Goal: Task Accomplishment & Management: Use online tool/utility

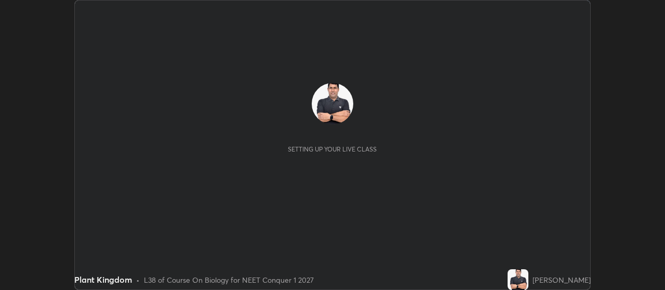
scroll to position [290, 664]
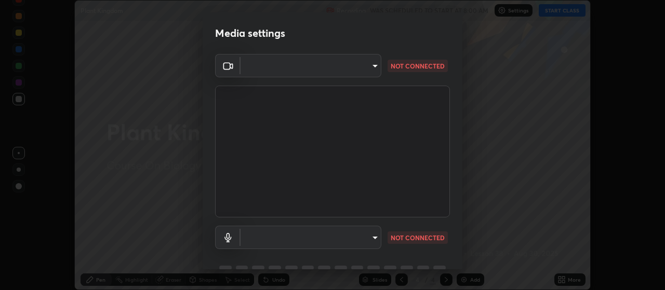
type input "3aa1f2dfd03d01f189a8a01f68d52051269995ca7ca0ffcaee6397e0c867a5cc"
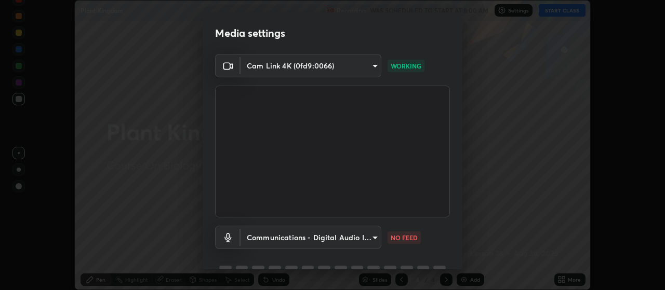
click at [355, 239] on body "Erase all Plant Kingdom Recording WAS SCHEDULED TO START AT 8:00 AM Settings ST…" at bounding box center [332, 145] width 665 height 290
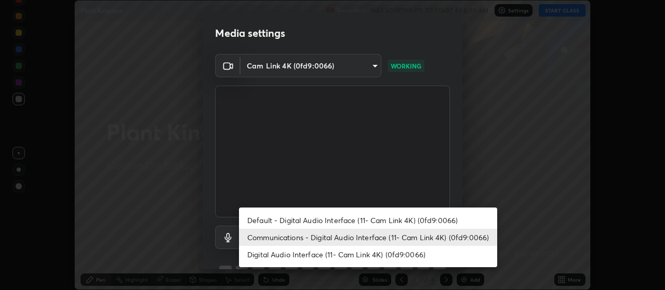
click at [382, 223] on li "Default - Digital Audio Interface (11- Cam Link 4K) (0fd9:0066)" at bounding box center [368, 220] width 258 height 17
type input "default"
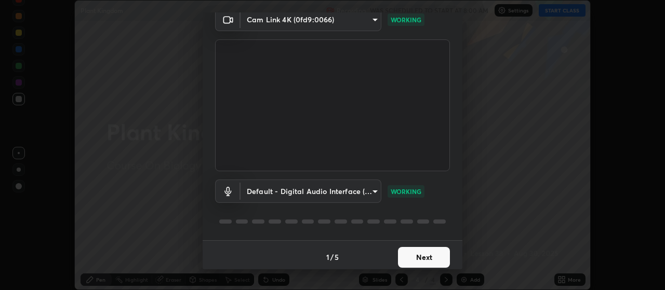
scroll to position [50, 0]
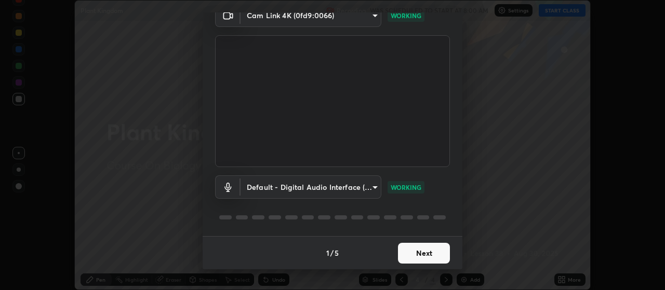
click at [417, 258] on button "Next" at bounding box center [424, 253] width 52 height 21
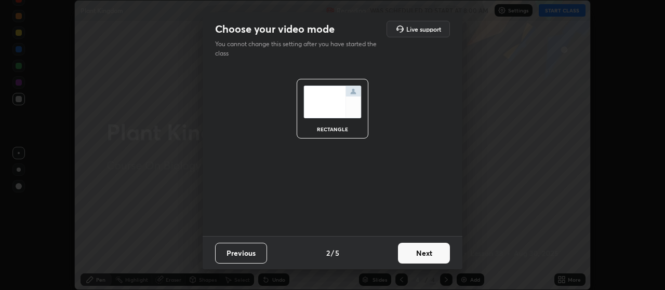
scroll to position [0, 0]
click at [431, 256] on button "Next" at bounding box center [424, 253] width 52 height 21
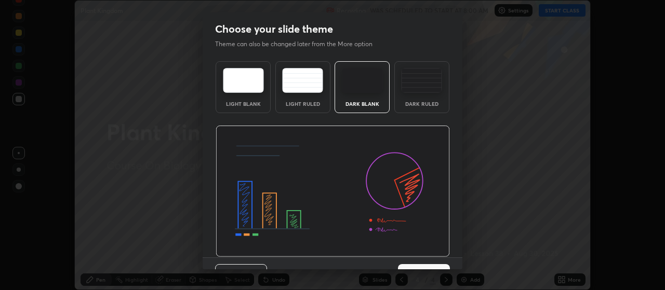
scroll to position [21, 0]
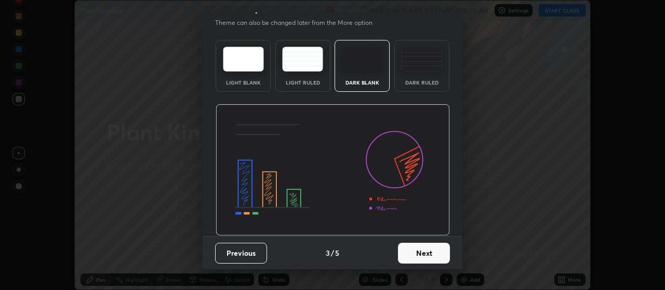
click at [430, 253] on button "Next" at bounding box center [424, 253] width 52 height 21
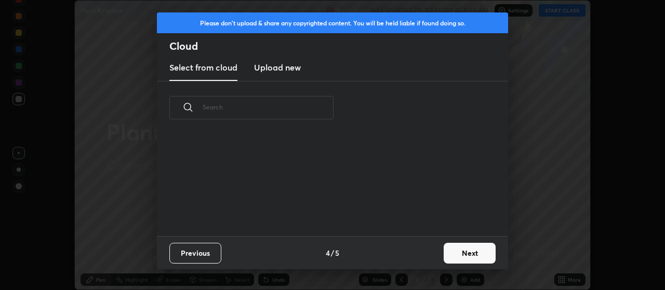
click at [470, 254] on button "Next" at bounding box center [470, 253] width 52 height 21
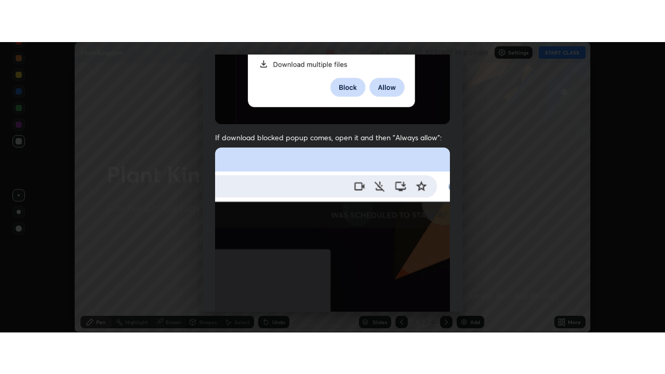
scroll to position [262, 0]
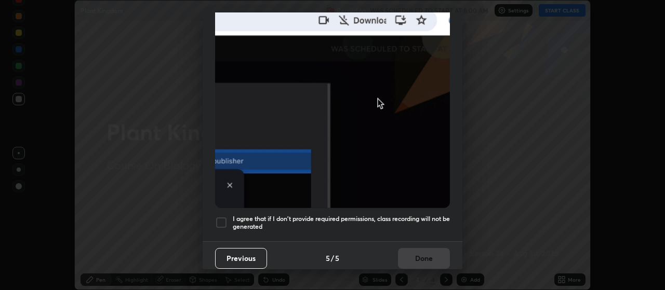
click at [221, 217] on div at bounding box center [221, 223] width 12 height 12
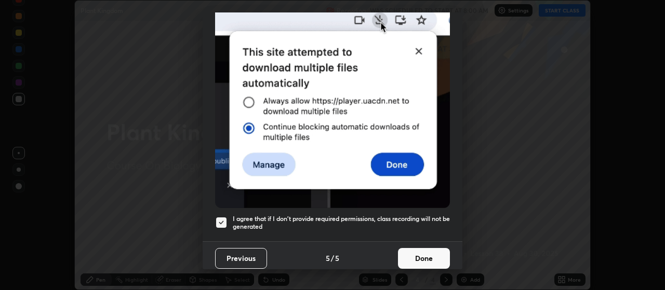
click at [416, 253] on button "Done" at bounding box center [424, 258] width 52 height 21
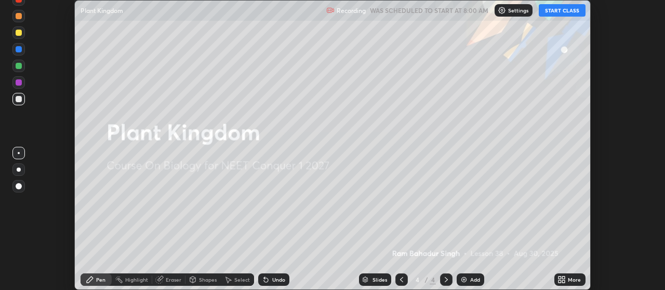
click at [561, 10] on button "START CLASS" at bounding box center [562, 10] width 47 height 12
click at [564, 283] on icon at bounding box center [563, 281] width 3 height 3
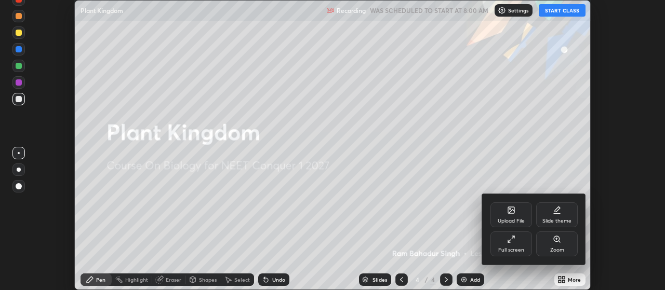
click at [517, 243] on div "Full screen" at bounding box center [511, 244] width 42 height 25
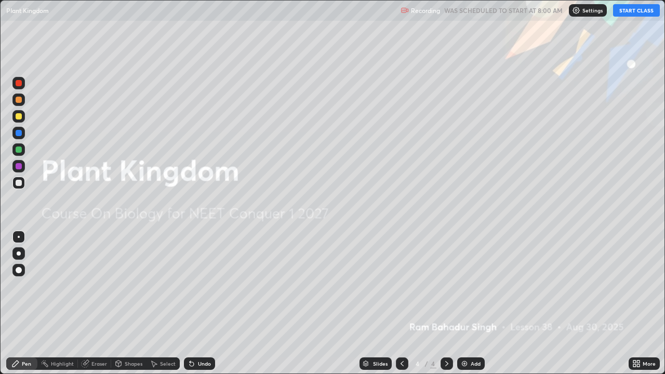
scroll to position [374, 665]
click at [463, 290] on img at bounding box center [464, 363] width 8 height 8
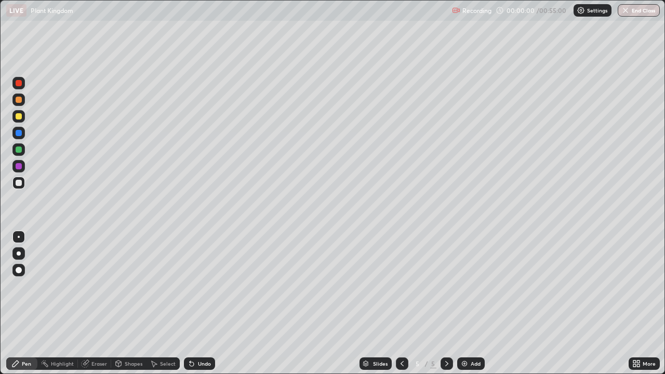
click at [462, 290] on img at bounding box center [464, 363] width 8 height 8
click at [460, 290] on img at bounding box center [464, 363] width 8 height 8
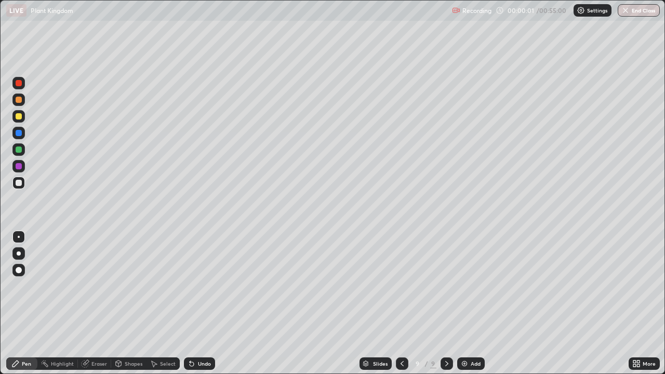
click at [460, 290] on img at bounding box center [464, 363] width 8 height 8
click at [457, 290] on div "Add" at bounding box center [471, 363] width 28 height 12
click at [456, 290] on div "Slides 12 / 12 Add" at bounding box center [421, 363] width 413 height 21
click at [460, 290] on img at bounding box center [464, 363] width 8 height 8
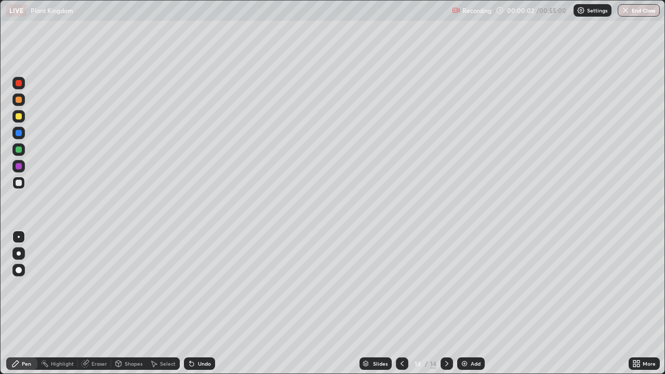
click at [401, 290] on icon at bounding box center [402, 363] width 8 height 8
click at [400, 290] on icon at bounding box center [402, 363] width 8 height 8
click at [401, 290] on icon at bounding box center [402, 363] width 8 height 8
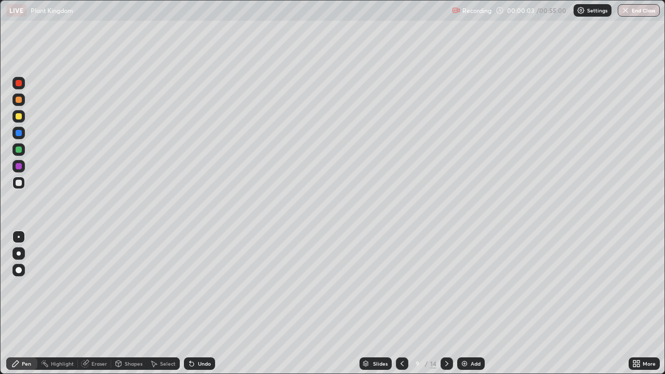
click at [401, 290] on icon at bounding box center [402, 363] width 8 height 8
click at [399, 290] on icon at bounding box center [402, 363] width 8 height 8
click at [401, 290] on icon at bounding box center [402, 363] width 8 height 8
click at [399, 290] on icon at bounding box center [402, 363] width 8 height 8
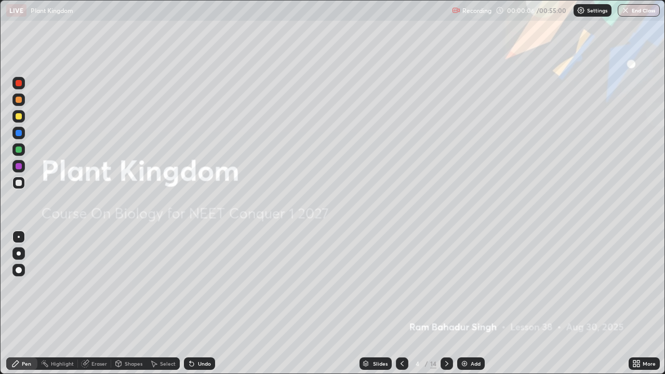
click at [446, 290] on icon at bounding box center [446, 363] width 8 height 8
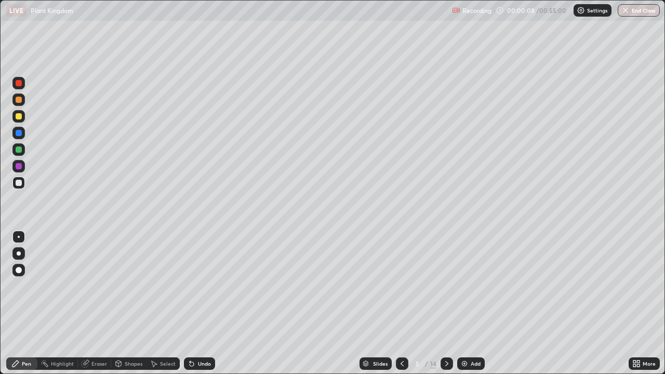
click at [21, 117] on div at bounding box center [19, 116] width 6 height 6
click at [19, 253] on div at bounding box center [19, 253] width 4 height 4
click at [446, 290] on icon at bounding box center [446, 363] width 8 height 8
click at [400, 290] on icon at bounding box center [402, 363] width 8 height 8
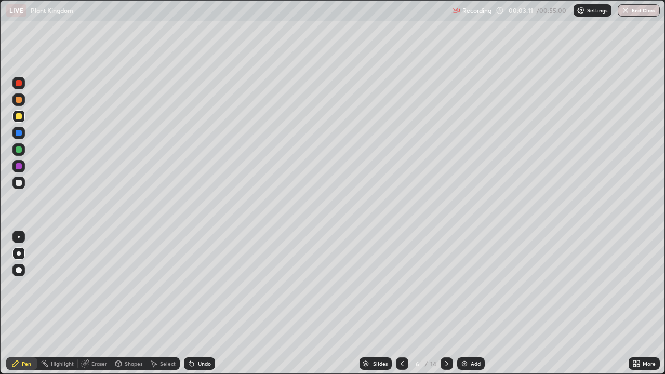
click at [401, 290] on icon at bounding box center [402, 363] width 8 height 8
click at [20, 150] on div at bounding box center [19, 149] width 6 height 6
click at [24, 184] on div at bounding box center [18, 183] width 12 height 12
click at [19, 117] on div at bounding box center [19, 116] width 6 height 6
click at [19, 150] on div at bounding box center [19, 149] width 6 height 6
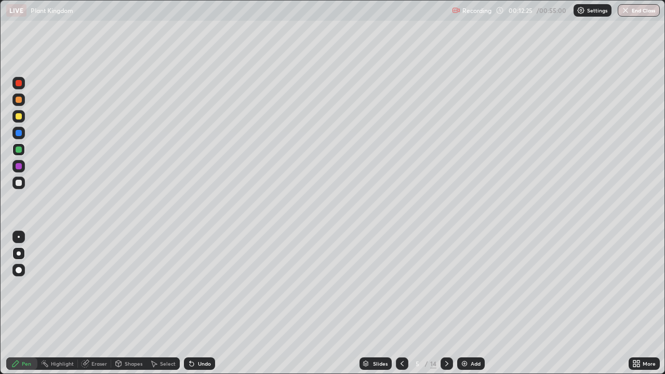
click at [446, 290] on icon at bounding box center [446, 363] width 8 height 8
click at [447, 290] on icon at bounding box center [446, 363] width 8 height 8
click at [18, 149] on div at bounding box center [19, 149] width 6 height 6
click at [20, 150] on div at bounding box center [19, 149] width 6 height 6
click at [396, 290] on div at bounding box center [402, 363] width 12 height 12
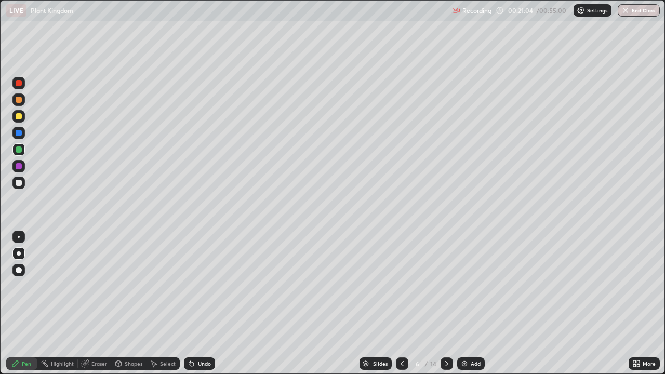
click at [400, 290] on icon at bounding box center [401, 363] width 3 height 5
click at [443, 290] on div at bounding box center [446, 363] width 12 height 12
click at [18, 186] on div at bounding box center [18, 183] width 12 height 12
click at [19, 116] on div at bounding box center [19, 116] width 6 height 6
click at [19, 149] on div at bounding box center [19, 149] width 6 height 6
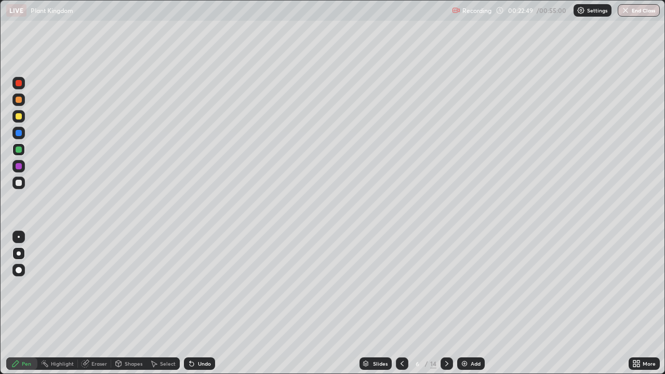
click at [445, 290] on icon at bounding box center [446, 363] width 8 height 8
click at [445, 290] on icon at bounding box center [446, 363] width 3 height 5
click at [446, 290] on icon at bounding box center [446, 363] width 8 height 8
click at [401, 290] on icon at bounding box center [402, 363] width 8 height 8
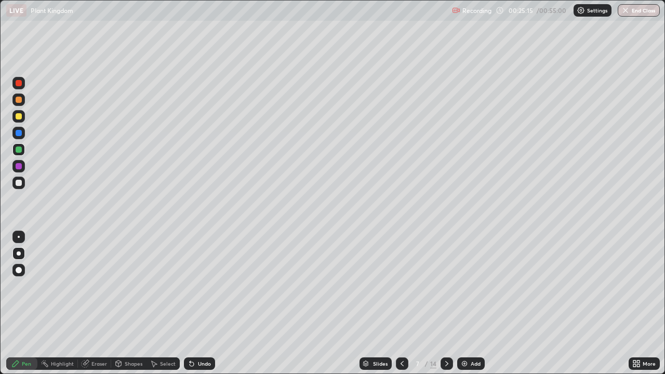
click at [29, 290] on div "Erase all" at bounding box center [18, 187] width 25 height 332
click at [446, 290] on icon at bounding box center [446, 363] width 8 height 8
click at [18, 120] on div at bounding box center [18, 116] width 12 height 12
click at [21, 148] on div at bounding box center [19, 149] width 6 height 6
click at [448, 290] on div at bounding box center [446, 363] width 12 height 12
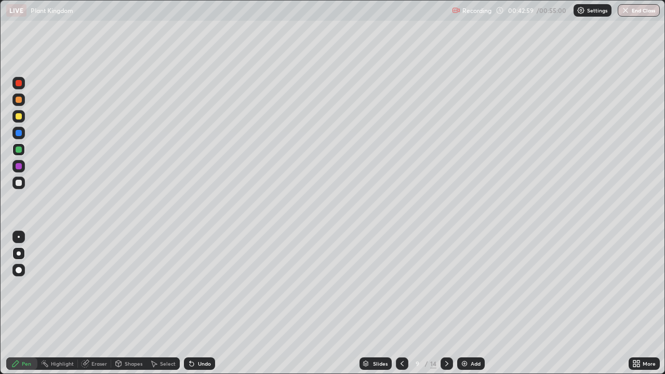
click at [19, 183] on div at bounding box center [19, 183] width 6 height 6
click at [19, 269] on div at bounding box center [19, 270] width 6 height 6
click at [18, 253] on div at bounding box center [19, 253] width 4 height 4
click at [19, 150] on div at bounding box center [19, 149] width 6 height 6
click at [449, 290] on div at bounding box center [446, 363] width 12 height 12
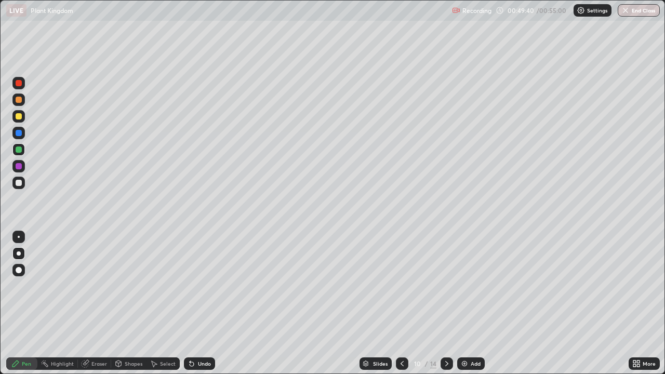
click at [18, 112] on div at bounding box center [18, 116] width 12 height 12
click at [19, 237] on div at bounding box center [19, 237] width 2 height 2
click at [18, 252] on div at bounding box center [19, 253] width 4 height 4
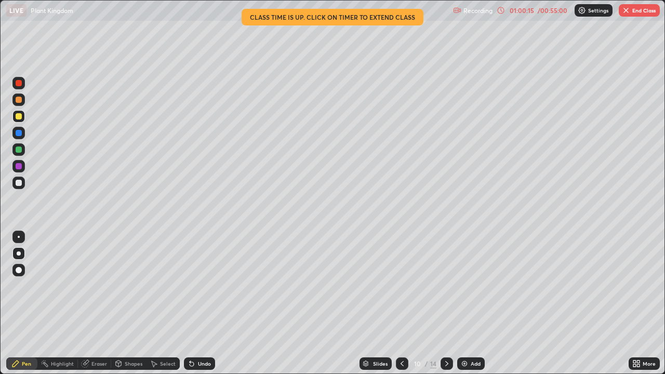
click at [627, 11] on img "button" at bounding box center [626, 10] width 8 height 8
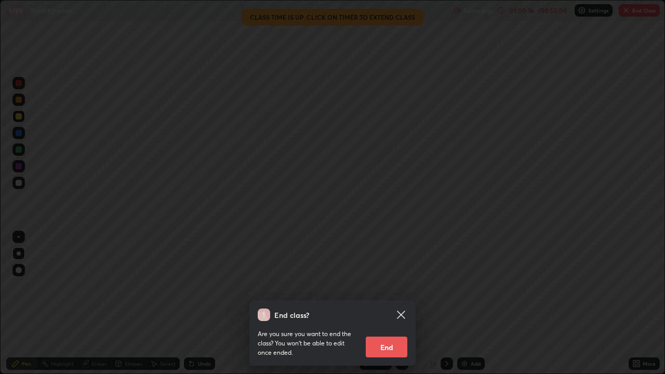
click at [387, 290] on button "End" at bounding box center [387, 347] width 42 height 21
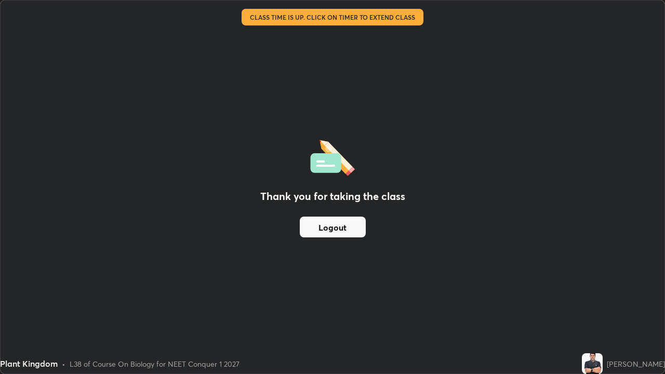
click at [325, 230] on button "Logout" at bounding box center [333, 227] width 66 height 21
click at [326, 224] on button "Logout" at bounding box center [333, 227] width 66 height 21
